Goal: Task Accomplishment & Management: Manage account settings

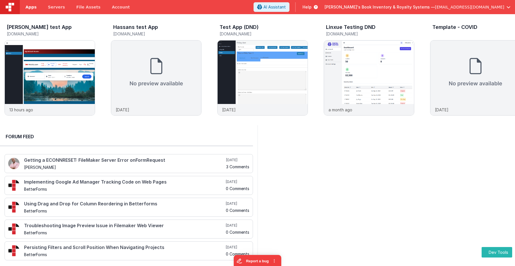
click at [32, 7] on span "Apps" at bounding box center [30, 7] width 11 height 6
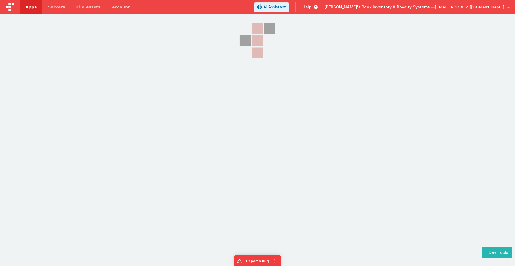
click at [44, 72] on section at bounding box center [257, 80] width 515 height 133
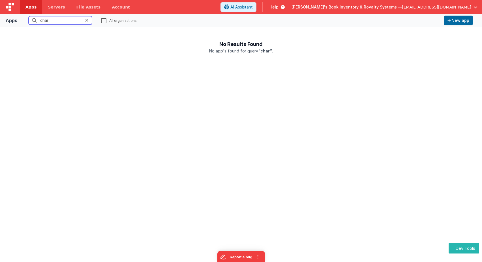
type input "char"
click at [109, 22] on label "All organizations" at bounding box center [119, 20] width 36 height 5
click at [0, 0] on input "All organizations" at bounding box center [0, 0] width 0 height 0
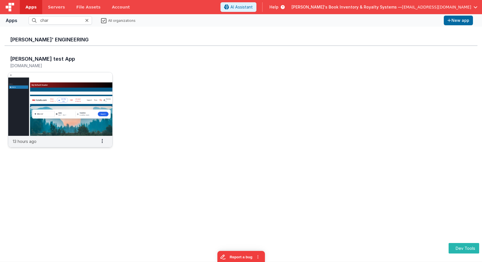
click at [72, 83] on img at bounding box center [60, 103] width 104 height 63
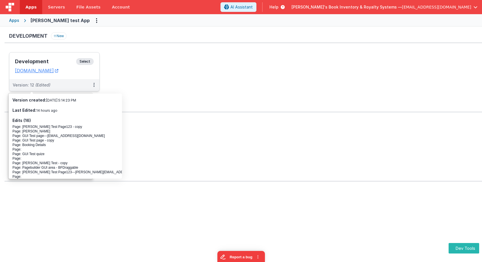
click at [94, 62] on div "Development Select URLs charlesguidev.fmbetterforms.com" at bounding box center [54, 65] width 90 height 27
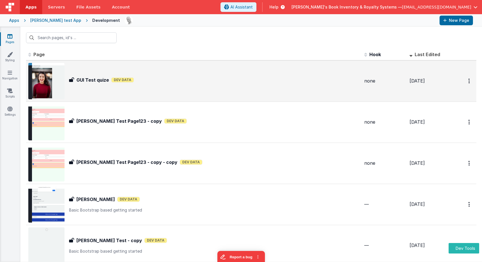
click at [147, 86] on div "GUI Test quize GUI Test quize Dev Data" at bounding box center [194, 81] width 332 height 36
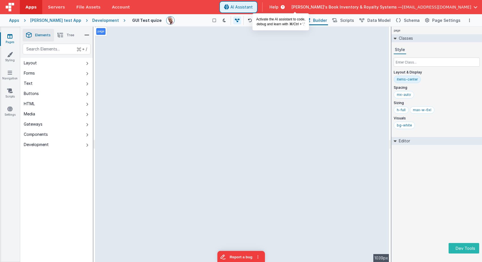
drag, startPoint x: 292, startPoint y: 4, endPoint x: 280, endPoint y: 6, distance: 12.0
click at [253, 4] on span "AI Assistant" at bounding box center [242, 7] width 22 height 6
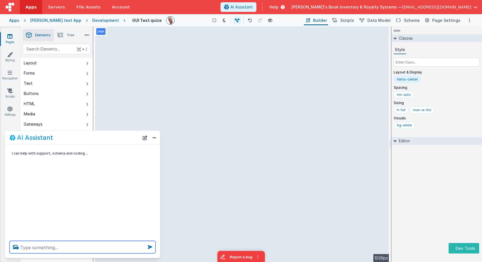
click at [85, 248] on textarea at bounding box center [83, 247] width 146 height 12
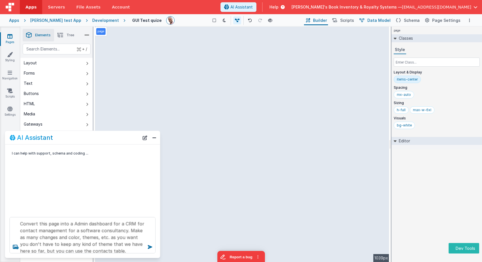
click at [384, 22] on span "Data Model" at bounding box center [379, 21] width 23 height 6
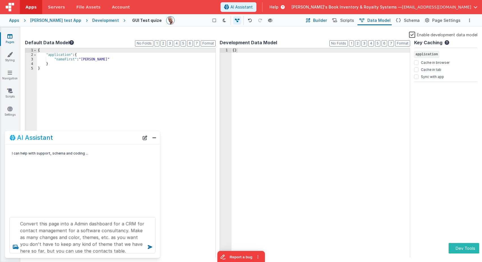
click at [325, 19] on span "Builder" at bounding box center [320, 21] width 14 height 6
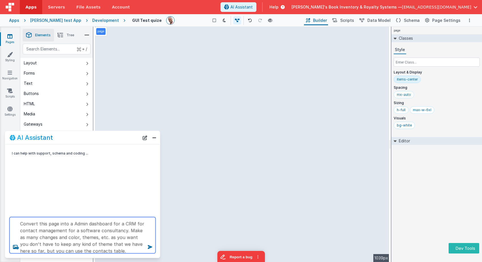
scroll to position [4, 0]
drag, startPoint x: 110, startPoint y: 252, endPoint x: 52, endPoint y: 250, distance: 58.1
click at [54, 251] on textarea "Convert this page into a Admin dashboard for a CRM for contact management for a…" at bounding box center [83, 235] width 146 height 36
click at [29, 247] on textarea "Convert this page into a Admin dashboard for a CRM for contact management for a…" at bounding box center [83, 235] width 146 height 36
drag, startPoint x: 27, startPoint y: 246, endPoint x: 121, endPoint y: 248, distance: 94.9
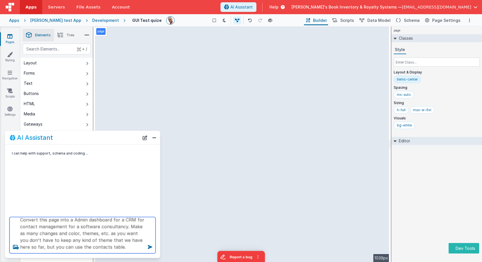
click at [121, 248] on textarea "Convert this page into a Admin dashboard for a CRM for contact management for a…" at bounding box center [83, 235] width 146 height 36
type textarea "Convert this page into a Admin dashboard for a CRM for contact management for a…"
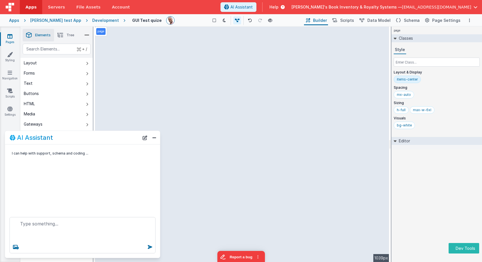
scroll to position [0, 0]
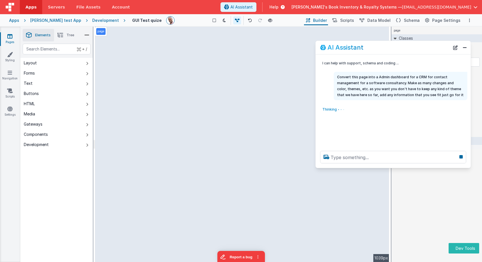
drag, startPoint x: 95, startPoint y: 139, endPoint x: 406, endPoint y: 50, distance: 323.0
click at [406, 49] on div "AI Assistant" at bounding box center [385, 47] width 130 height 7
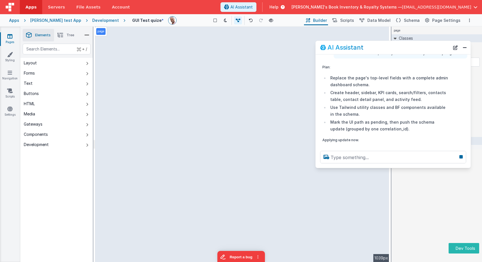
scroll to position [67, 0]
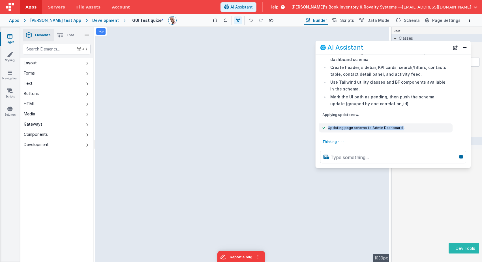
drag, startPoint x: 400, startPoint y: 128, endPoint x: 329, endPoint y: 126, distance: 71.4
click at [329, 126] on span "Updating page schema to Admin Dashboard..." at bounding box center [367, 127] width 78 height 5
click at [397, 116] on p "Applying update now." at bounding box center [386, 115] width 127 height 6
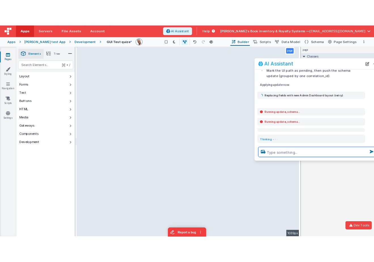
scroll to position [117, 0]
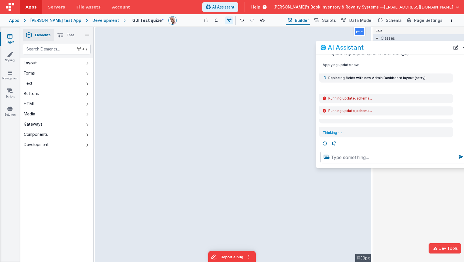
click at [71, 164] on div "+ / Layout Forms Text Buttons HTML Media Gateways Components Development Page P…" at bounding box center [56, 166] width 72 height 245
click at [82, 135] on button "Components" at bounding box center [56, 134] width 72 height 10
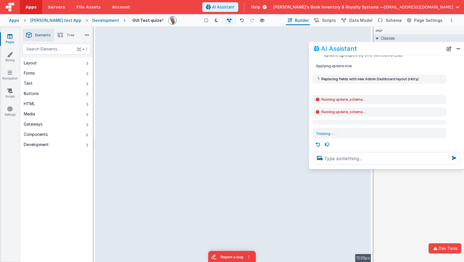
drag, startPoint x: 401, startPoint y: 45, endPoint x: 389, endPoint y: 46, distance: 12.5
click at [394, 46] on div "AI Assistant" at bounding box center [379, 48] width 130 height 7
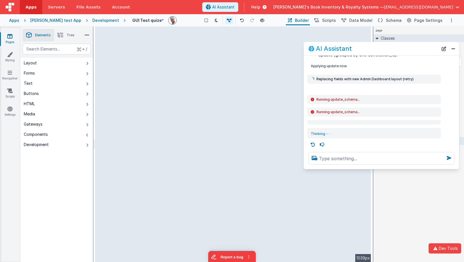
click at [74, 36] on span "Tree" at bounding box center [71, 35] width 8 height 5
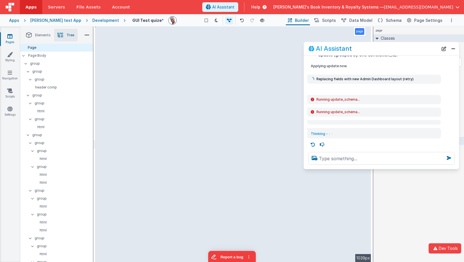
click at [44, 34] on span "Elements" at bounding box center [43, 35] width 16 height 5
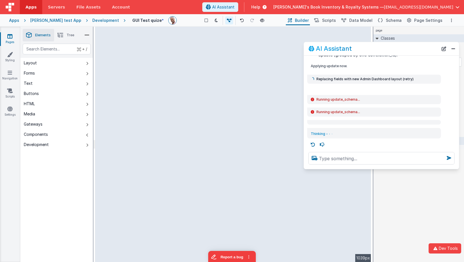
click at [67, 34] on span "Tree" at bounding box center [71, 35] width 8 height 5
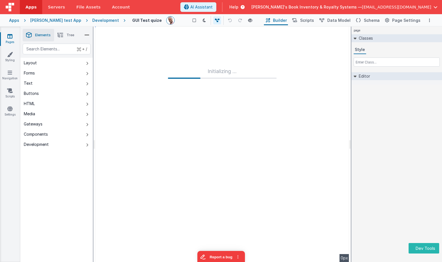
click at [92, 18] on div "Development" at bounding box center [105, 21] width 27 height 6
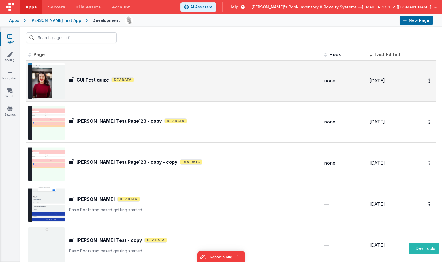
click at [93, 97] on div "GUI Test quize GUI Test quize Dev Data" at bounding box center [173, 81] width 291 height 36
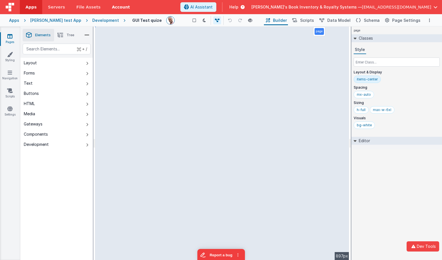
drag, startPoint x: 117, startPoint y: 5, endPoint x: 125, endPoint y: 8, distance: 8.7
click at [117, 5] on link "Account" at bounding box center [120, 7] width 29 height 14
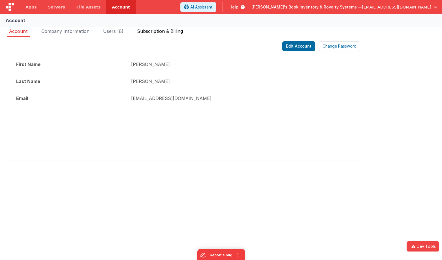
click at [169, 31] on span "Subscription & Billing" at bounding box center [160, 31] width 46 height 6
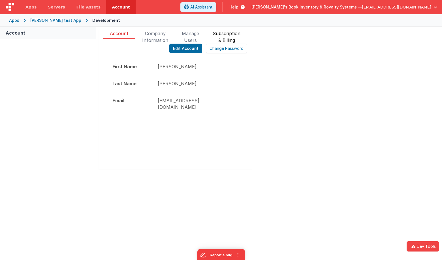
click at [232, 35] on span "Subscription & Billing" at bounding box center [227, 34] width 28 height 9
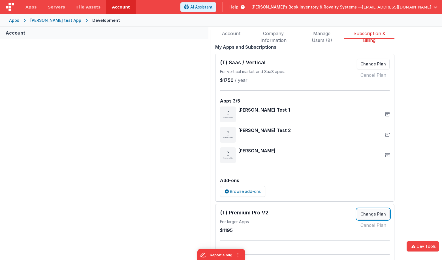
click at [373, 214] on button "Change Plan" at bounding box center [373, 214] width 33 height 11
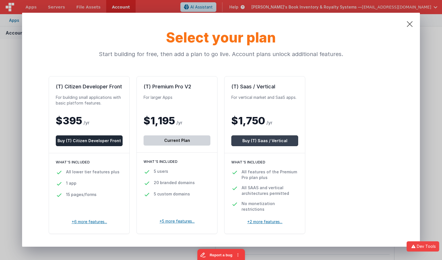
drag, startPoint x: 265, startPoint y: 142, endPoint x: 283, endPoint y: 138, distance: 17.9
click at [265, 142] on button "Buy (T) Saas / Vertical" at bounding box center [264, 140] width 67 height 11
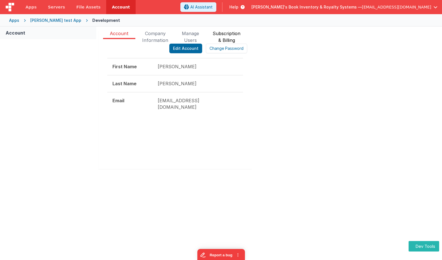
click at [234, 35] on span "Subscription & Billing" at bounding box center [227, 34] width 28 height 9
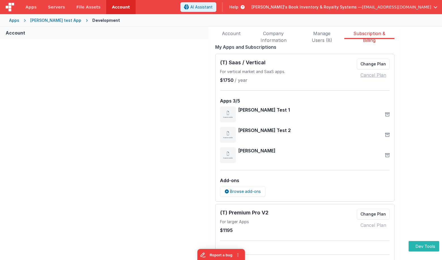
click at [372, 75] on link "Cancel Plan" at bounding box center [374, 75] width 26 height 7
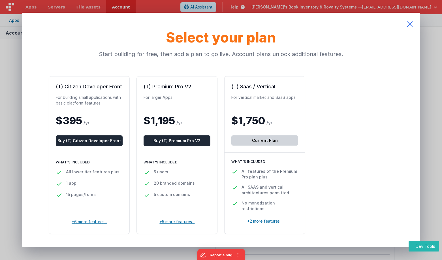
click at [409, 24] on icon at bounding box center [410, 24] width 20 height 23
